Goal: Information Seeking & Learning: Learn about a topic

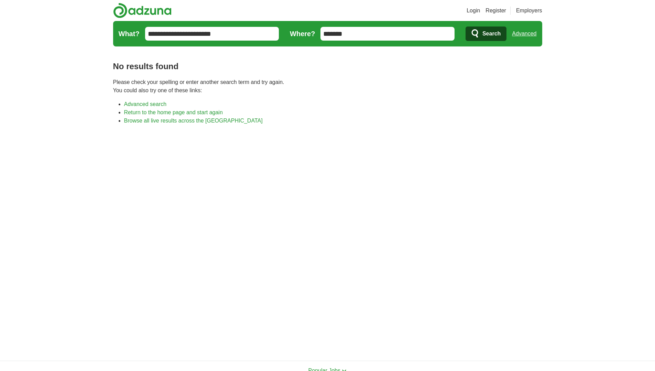
type input "*******"
click at [482, 33] on span "Search" at bounding box center [491, 34] width 18 height 14
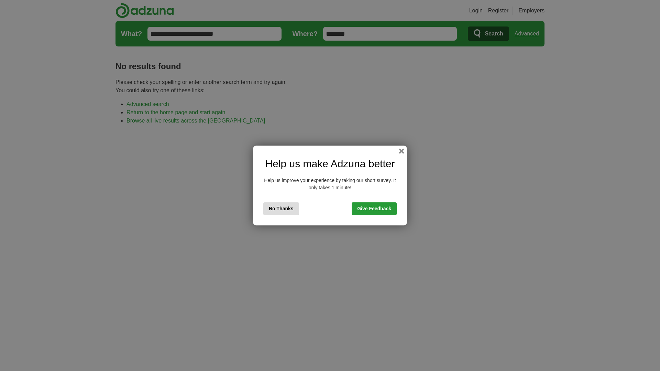
click at [282, 208] on button "No Thanks" at bounding box center [281, 208] width 36 height 13
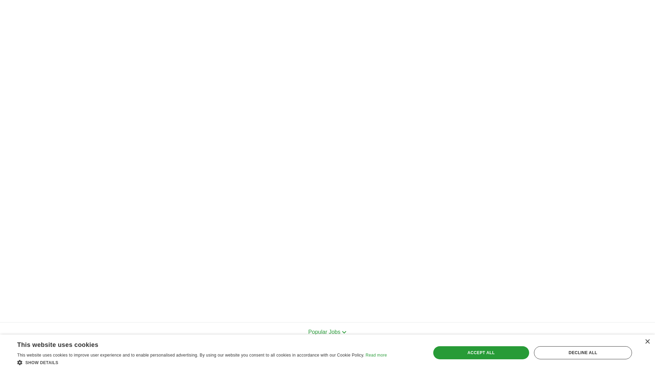
scroll to position [132, 0]
